Goal: Book appointment/travel/reservation

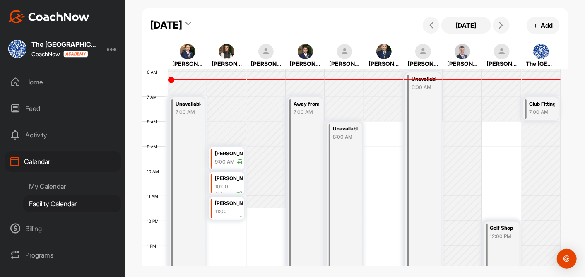
scroll to position [77, 0]
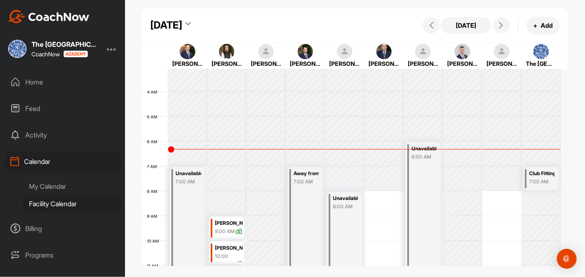
click at [191, 18] on div "[DATE]" at bounding box center [170, 25] width 41 height 15
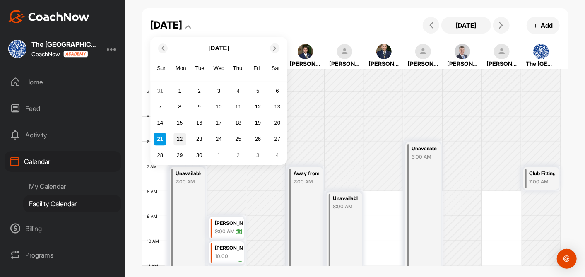
click at [177, 141] on div "22" at bounding box center [179, 139] width 12 height 12
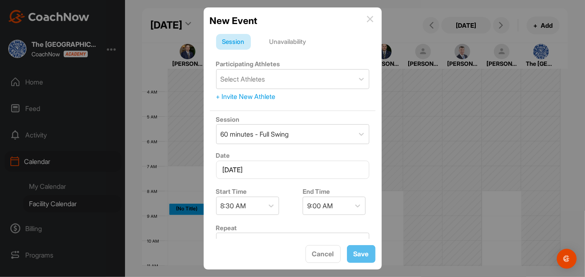
scroll to position [143, 0]
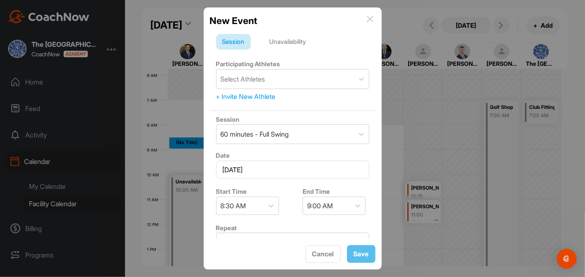
click at [369, 17] on img at bounding box center [370, 19] width 7 height 7
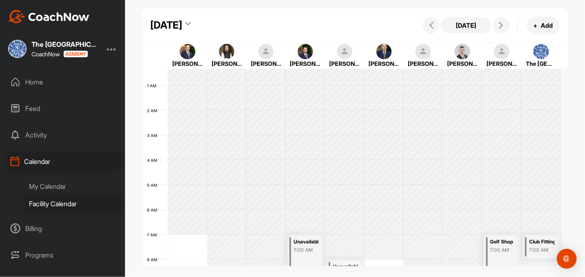
scroll to position [5, 0]
click at [191, 23] on icon at bounding box center [187, 25] width 5 height 8
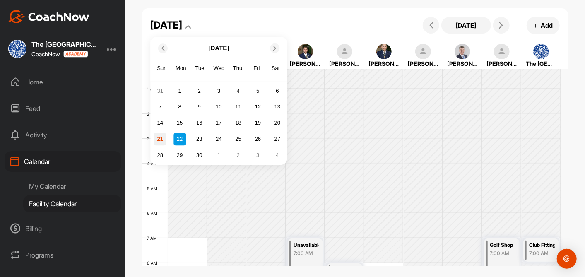
click at [162, 141] on div "21" at bounding box center [160, 139] width 12 height 12
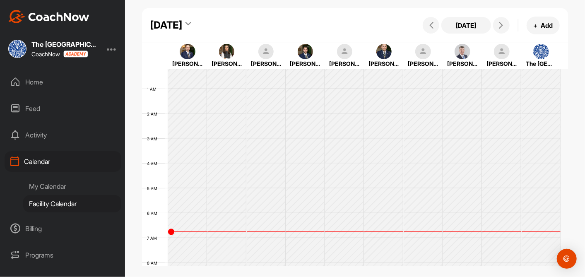
scroll to position [143, 0]
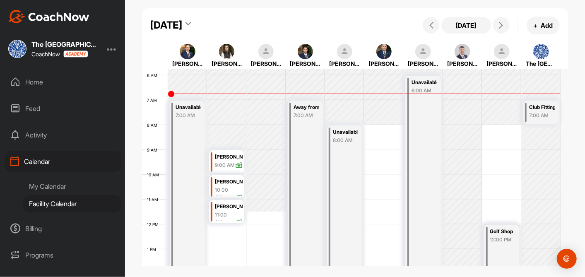
click at [191, 25] on icon at bounding box center [187, 25] width 5 height 8
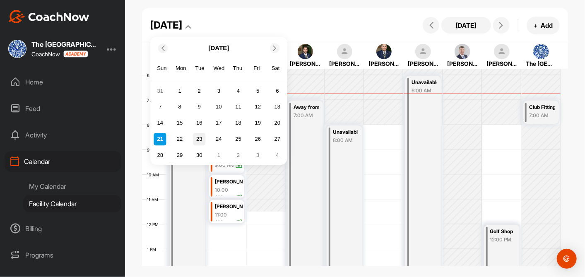
click at [201, 137] on div "23" at bounding box center [199, 139] width 12 height 12
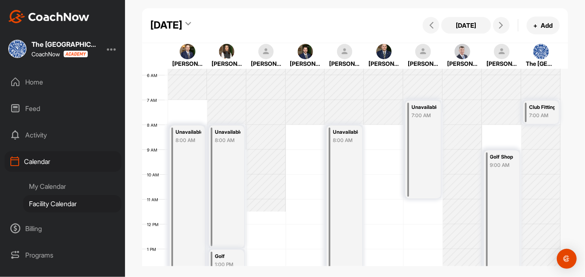
click at [191, 24] on icon at bounding box center [187, 25] width 5 height 8
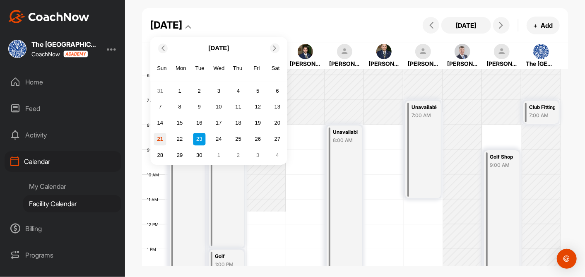
click at [165, 137] on div "21" at bounding box center [160, 139] width 12 height 12
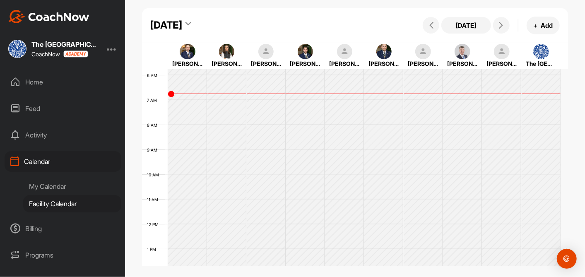
click at [166, 137] on td "8 AM" at bounding box center [155, 134] width 26 height 25
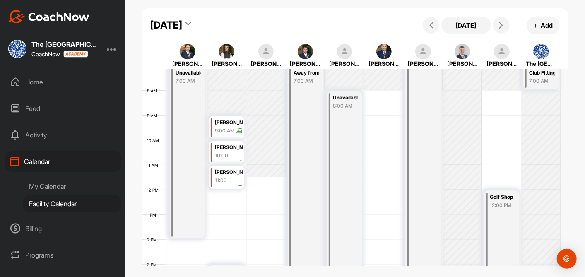
scroll to position [123, 0]
